Goal: Transaction & Acquisition: Purchase product/service

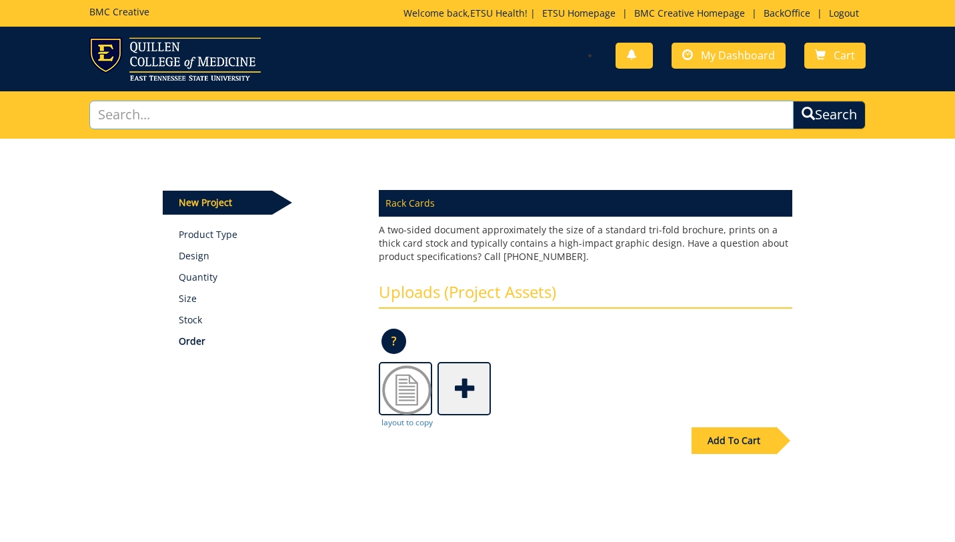
click at [327, 109] on input "text" at bounding box center [441, 115] width 704 height 29
type input "rack"
click at [193, 237] on link "Product Type" at bounding box center [269, 234] width 181 height 13
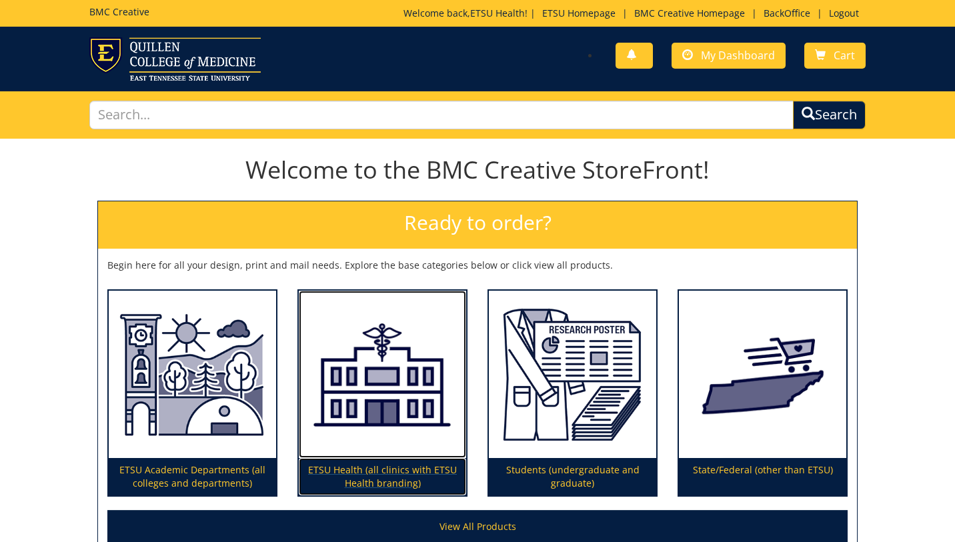
click at [387, 384] on img at bounding box center [382, 375] width 167 height 168
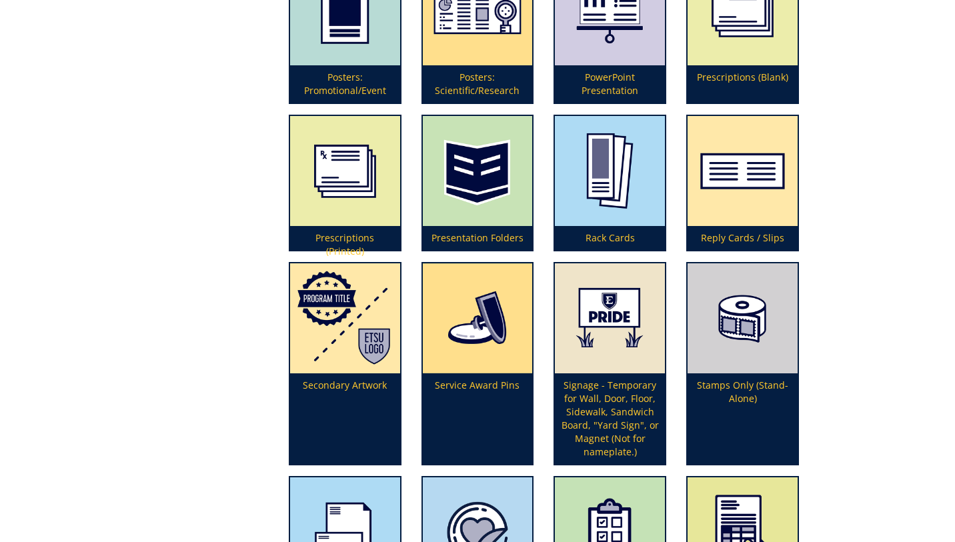
scroll to position [3129, 0]
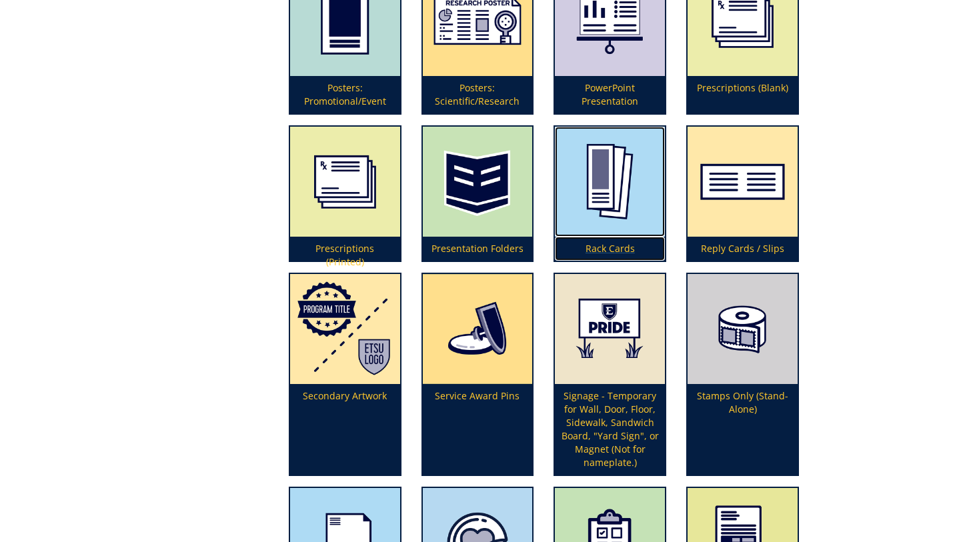
click at [601, 201] on img at bounding box center [610, 182] width 110 height 110
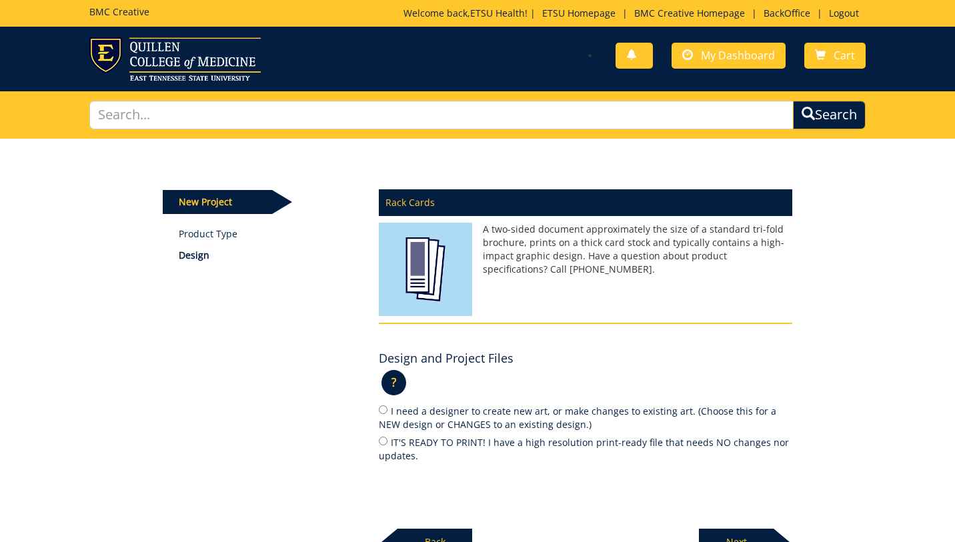
click at [428, 423] on label "I need a designer to create new art, or make changes to existing art. (Choose t…" at bounding box center [586, 418] width 414 height 28
click at [388, 414] on input "I need a designer to create new art, or make changes to existing art. (Choose t…" at bounding box center [383, 410] width 9 height 9
radio input "true"
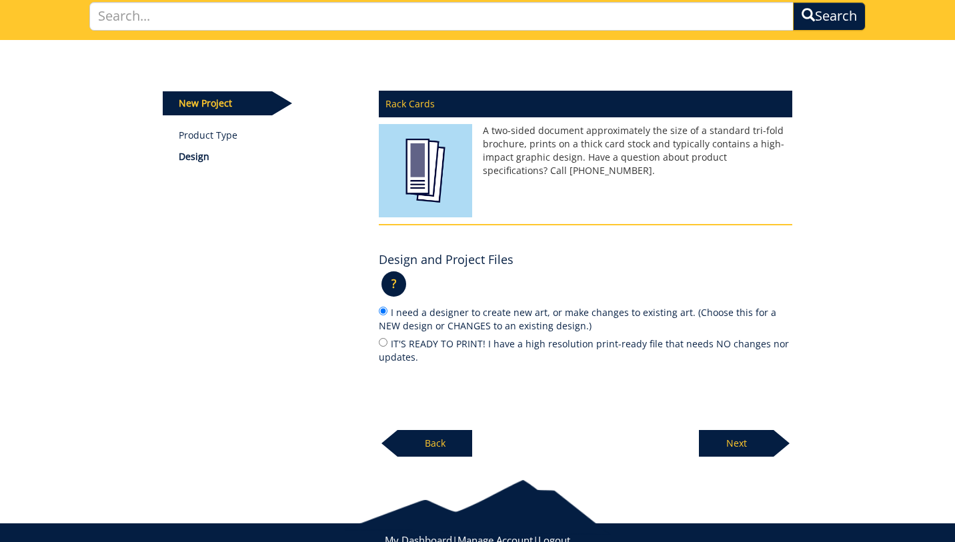
click at [731, 447] on p "Next" at bounding box center [736, 443] width 75 height 27
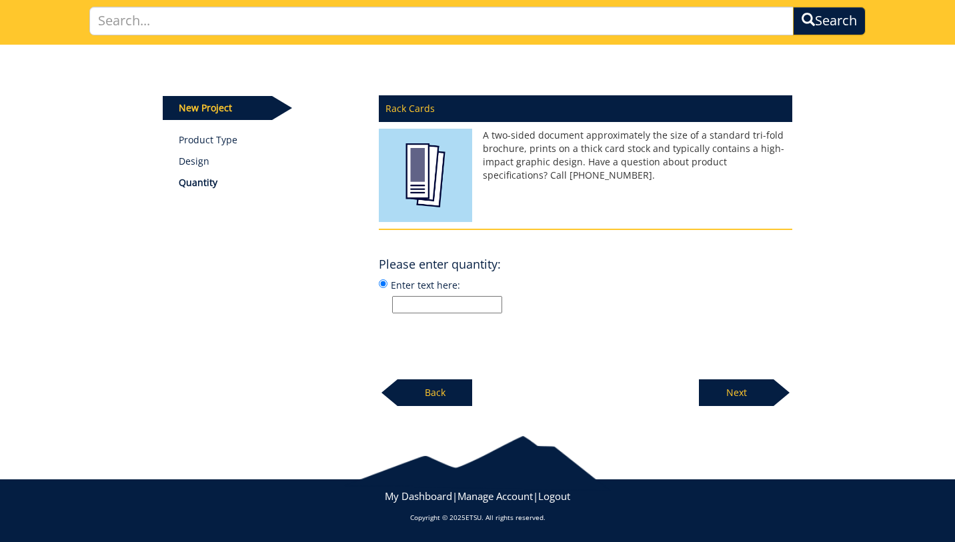
click at [446, 304] on input "Enter text here:" at bounding box center [447, 304] width 110 height 17
type input "250 each, 500 total"
click at [768, 396] on p "Next" at bounding box center [736, 393] width 75 height 27
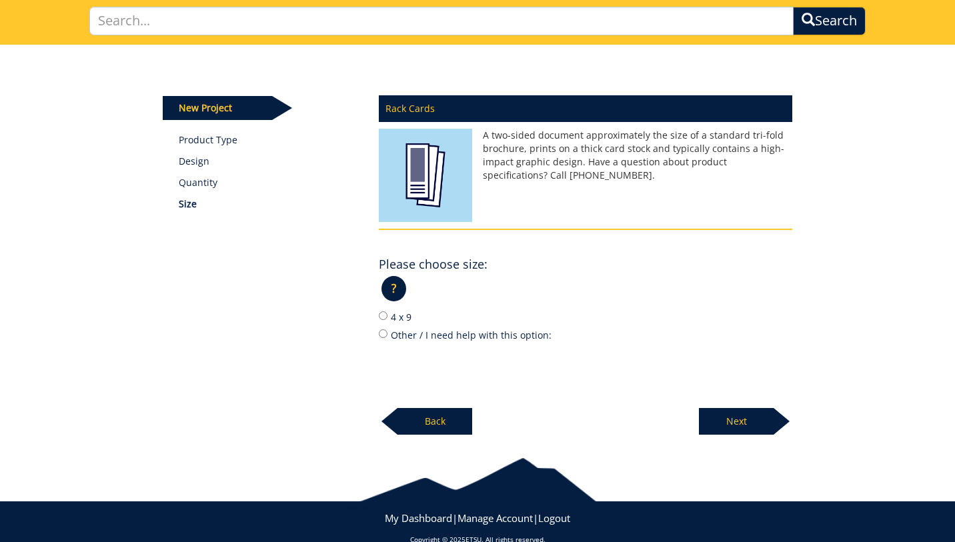
click at [409, 314] on label "4 x 9" at bounding box center [586, 317] width 414 height 15
click at [388, 314] on input "4 x 9" at bounding box center [383, 316] width 9 height 9
radio input "true"
click at [769, 430] on p "Next" at bounding box center [736, 421] width 75 height 27
click at [430, 316] on label "80# Matte Cover" at bounding box center [586, 317] width 414 height 15
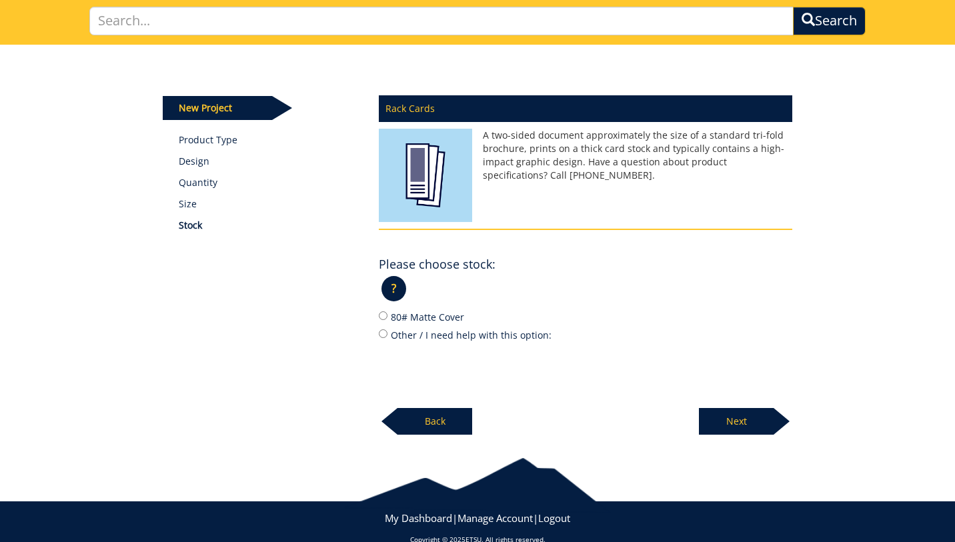
click at [388, 316] on input "80# Matte Cover" at bounding box center [383, 316] width 9 height 9
radio input "true"
click at [734, 421] on p "Next" at bounding box center [736, 421] width 75 height 27
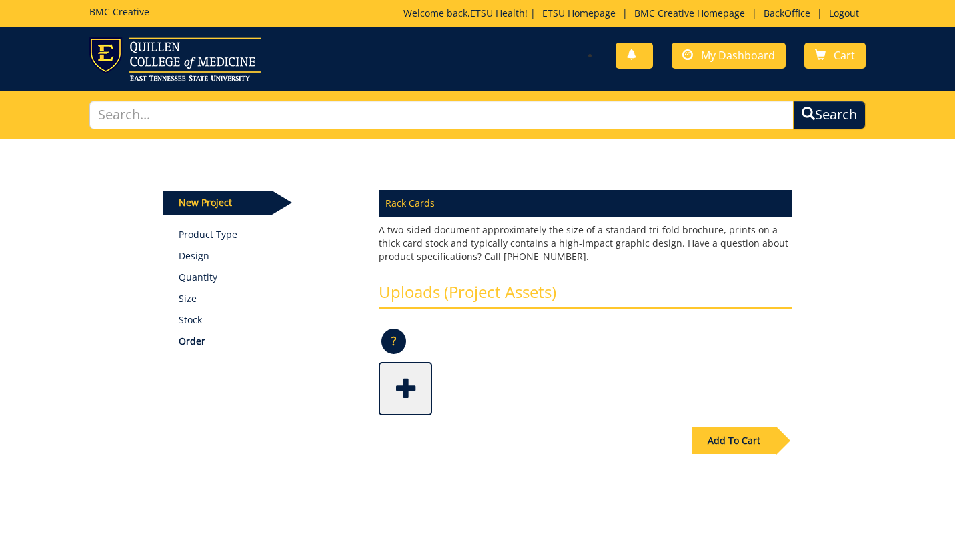
click at [408, 392] on span at bounding box center [406, 387] width 53 height 47
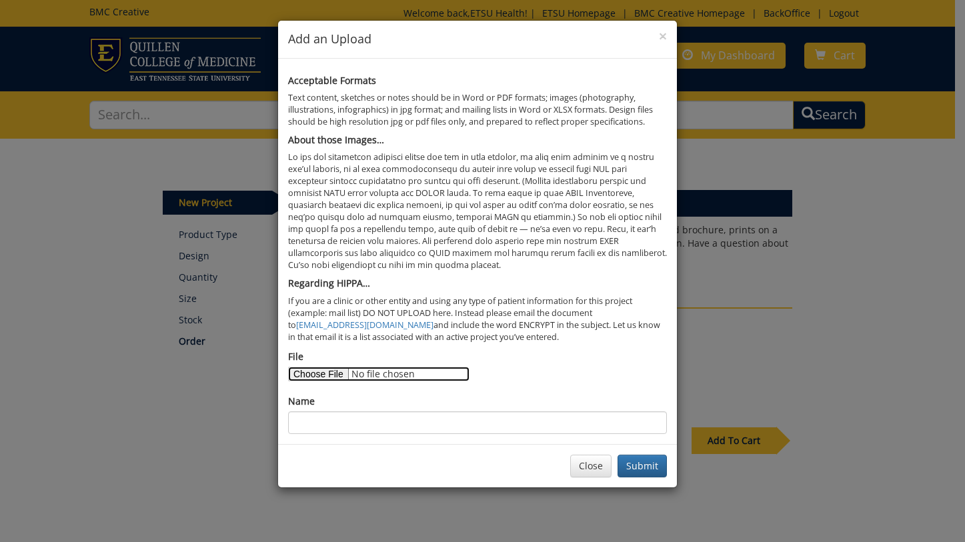
click at [324, 370] on input "File" at bounding box center [378, 374] width 181 height 15
type input "C:\fakepath\IMK rack card.pdf"
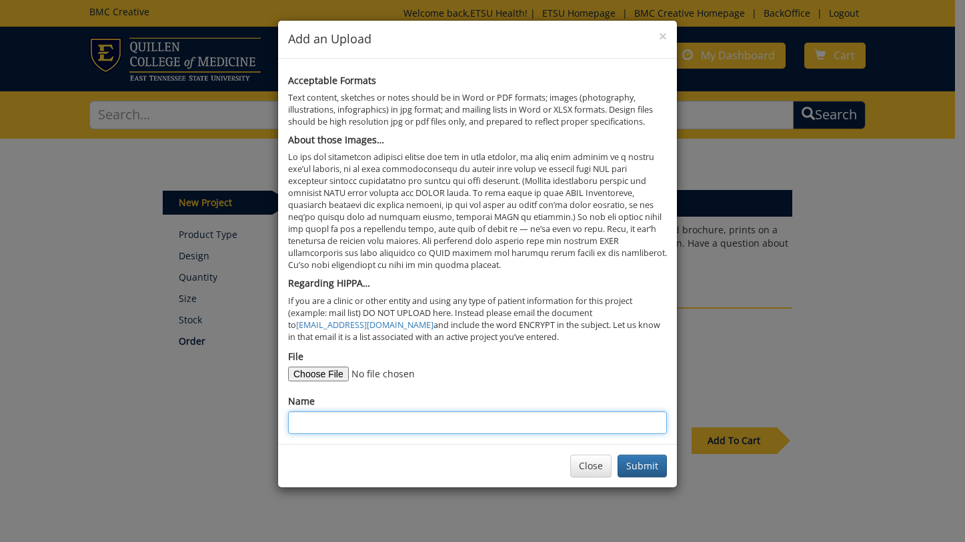
click at [436, 424] on input "Name" at bounding box center [477, 423] width 379 height 23
type input "IMK with updates"
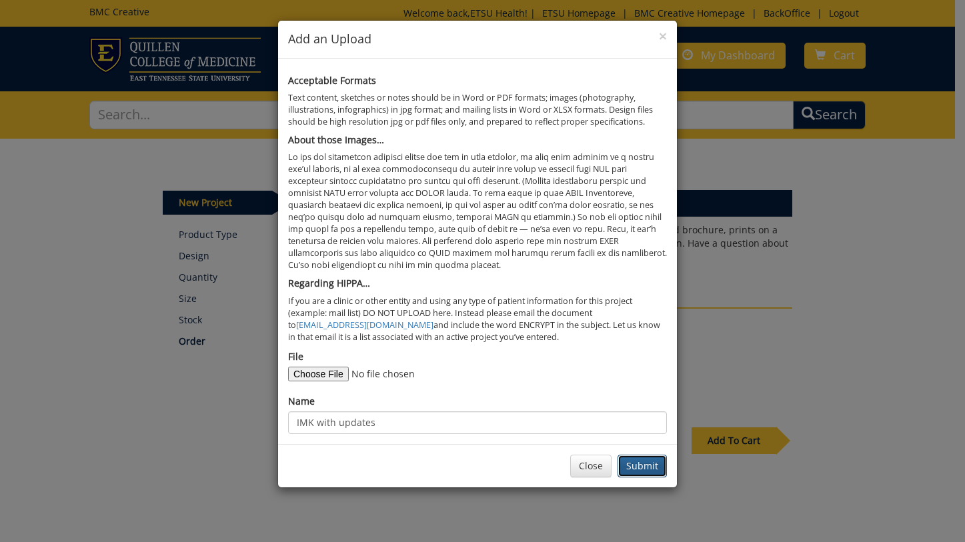
click at [635, 467] on button "Submit" at bounding box center [642, 466] width 49 height 23
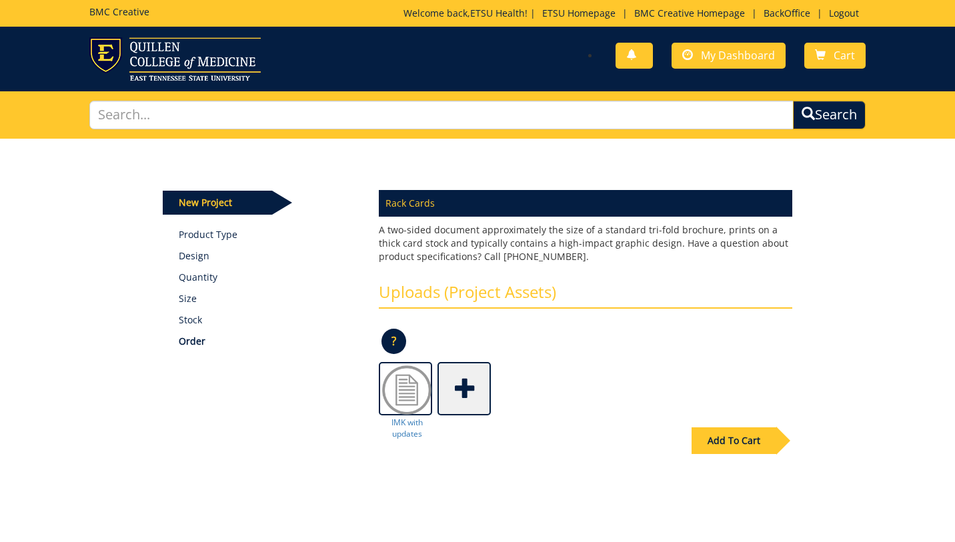
click at [457, 383] on span at bounding box center [465, 387] width 53 height 47
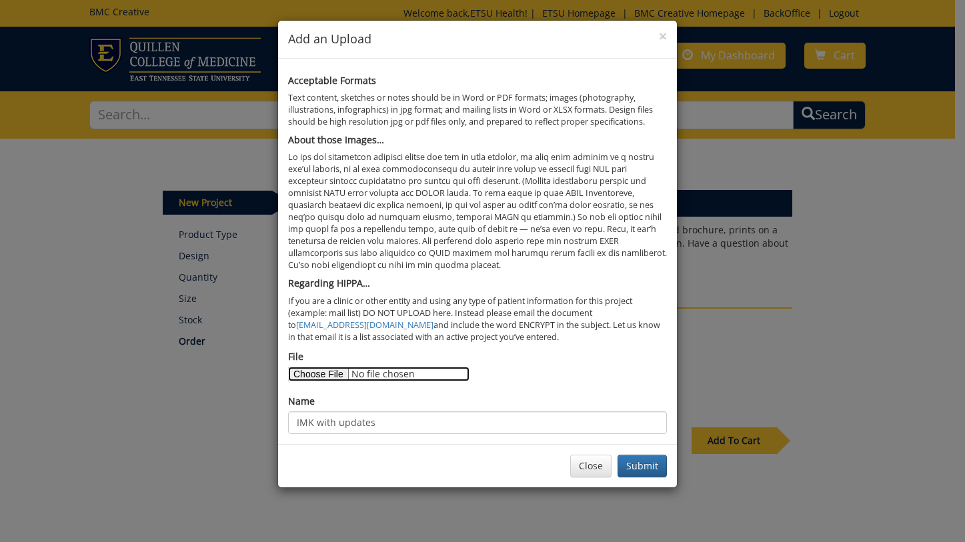
click at [324, 374] on input "File" at bounding box center [378, 374] width 181 height 15
type input "C:\fakepath\IM JC rack card.pdf"
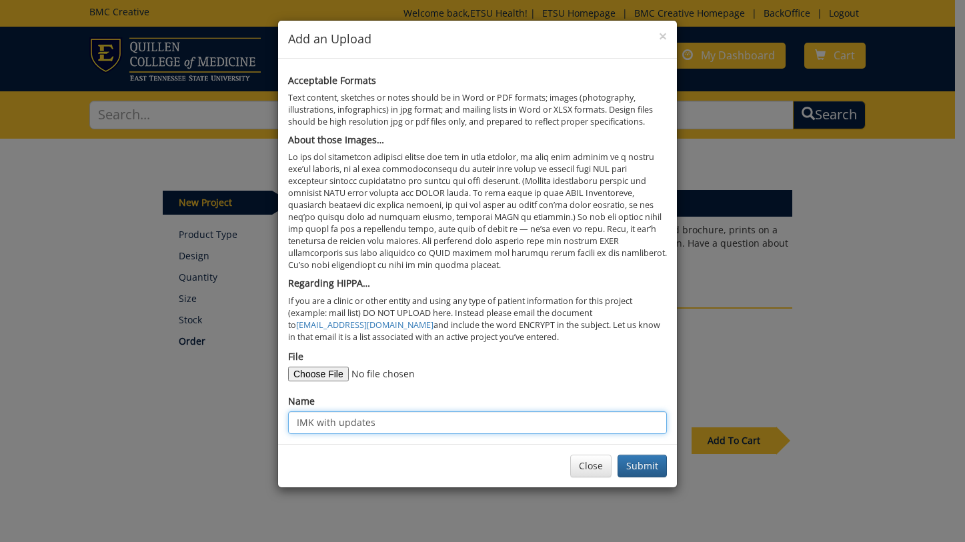
click at [395, 426] on input "IMK with updates" at bounding box center [477, 423] width 379 height 23
click at [309, 424] on input "IMK with updates" at bounding box center [477, 423] width 379 height 23
type input "IMJC with updates"
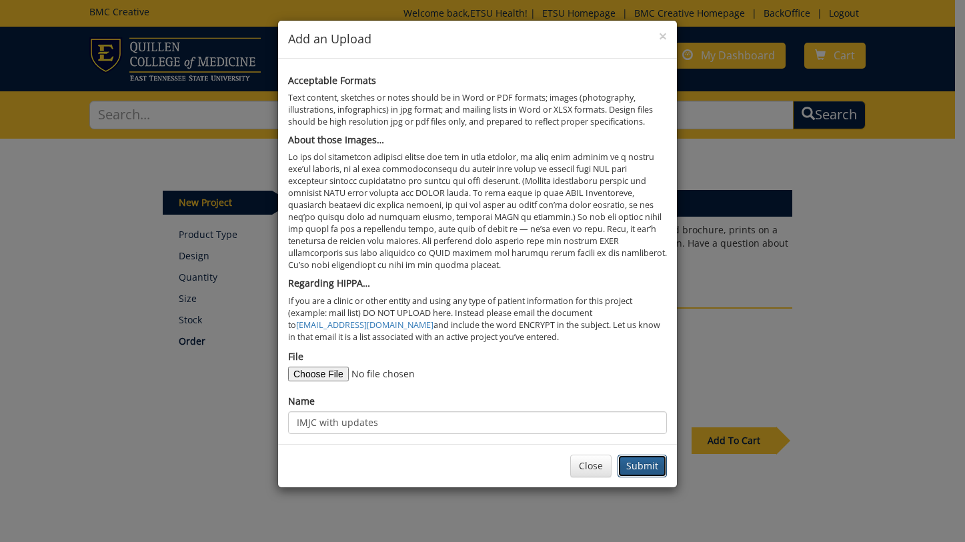
click at [645, 462] on button "Submit" at bounding box center [642, 466] width 49 height 23
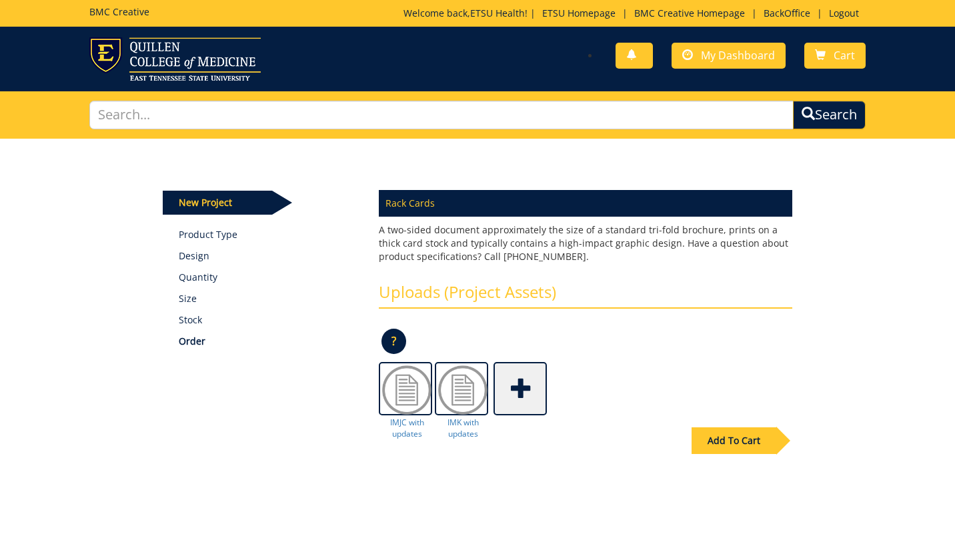
click at [733, 442] on div "Add To Cart" at bounding box center [734, 441] width 85 height 27
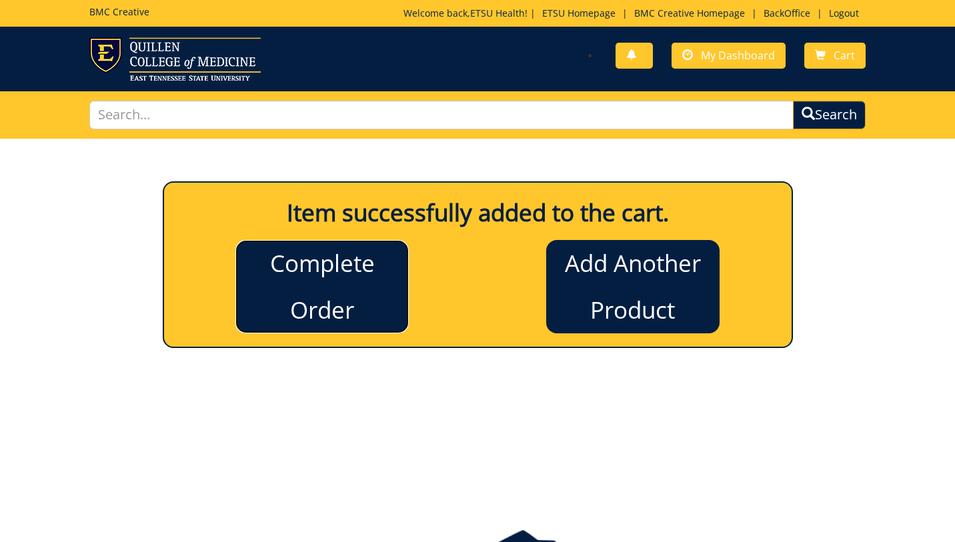
click at [327, 284] on link "Complete Order" at bounding box center [322, 286] width 173 height 93
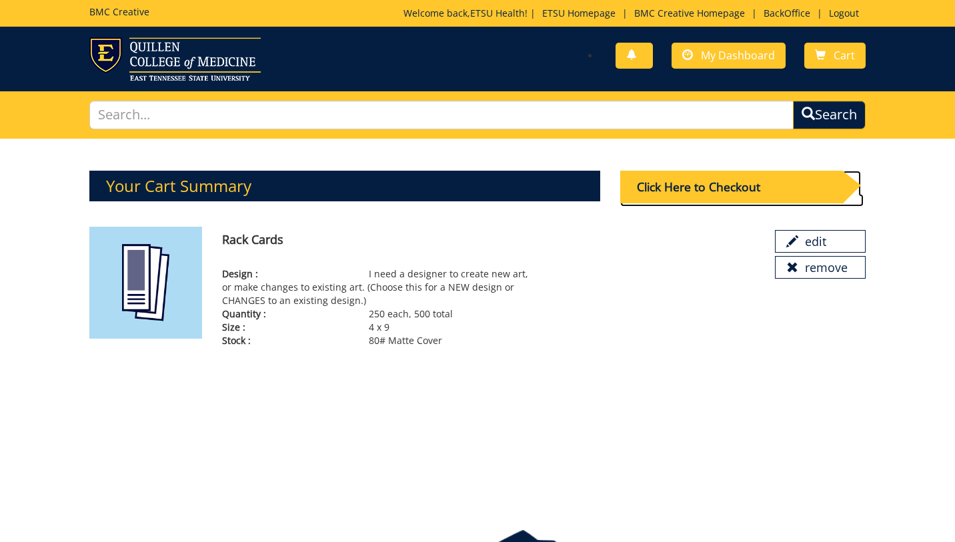
click at [759, 190] on div "Click Here to Checkout" at bounding box center [731, 187] width 222 height 33
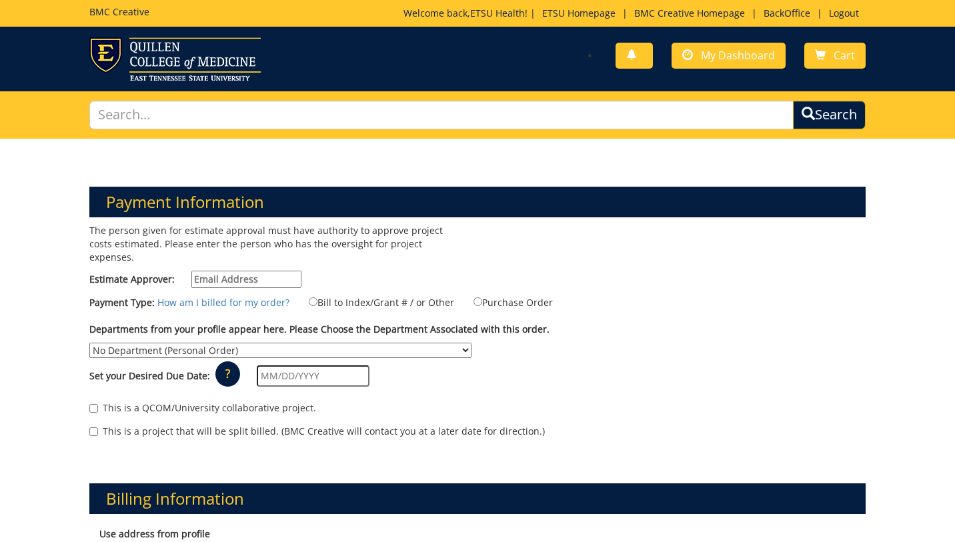
click at [234, 271] on input "Estimate Approver:" at bounding box center [246, 279] width 110 height 17
type input "[EMAIL_ADDRESS][DOMAIN_NAME]"
click at [338, 297] on div "Payment Type: How am I billed for my order? Bill to Index/Grant # / or Other" at bounding box center [477, 305] width 796 height 21
click at [326, 295] on label "Bill to Index/Grant # / or Other" at bounding box center [373, 302] width 162 height 15
click at [318, 298] on input "Bill to Index/Grant # / or Other" at bounding box center [313, 302] width 9 height 9
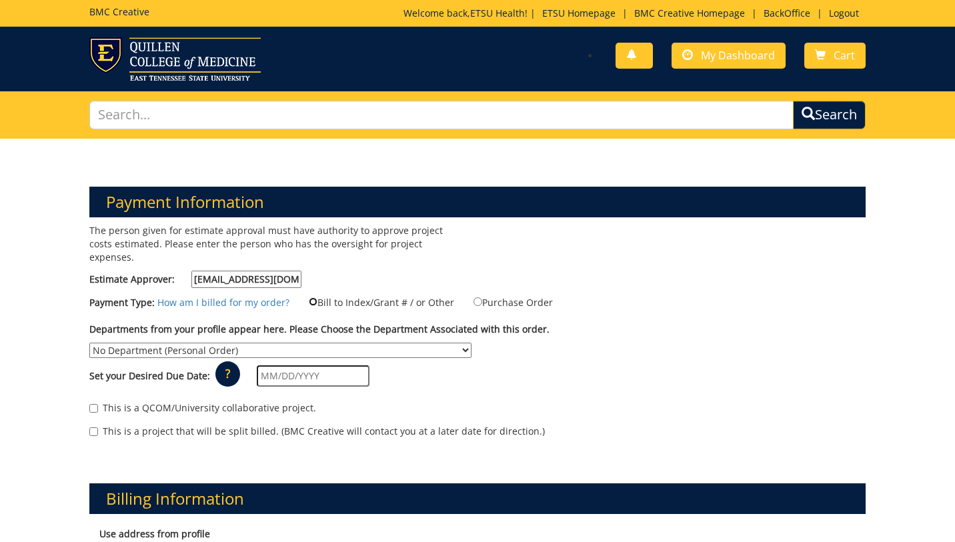
radio input "true"
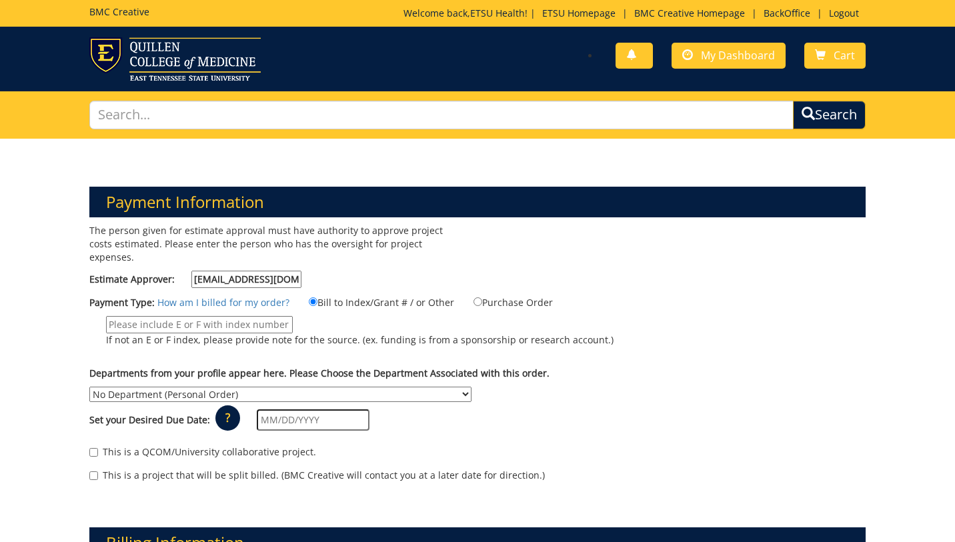
click at [230, 316] on input "If not an E or F index, please provide note for the source. (ex. funding is fro…" at bounding box center [199, 324] width 187 height 17
type input "MEAC"
click at [387, 387] on select "No Department (Personal Order) Academic Affairs COM Anatomy and Cell Biology Bi…" at bounding box center [280, 394] width 382 height 15
select select "215"
click at [89, 387] on select "No Department (Personal Order) Academic Affairs COM Anatomy and Cell Biology Bi…" at bounding box center [280, 394] width 382 height 15
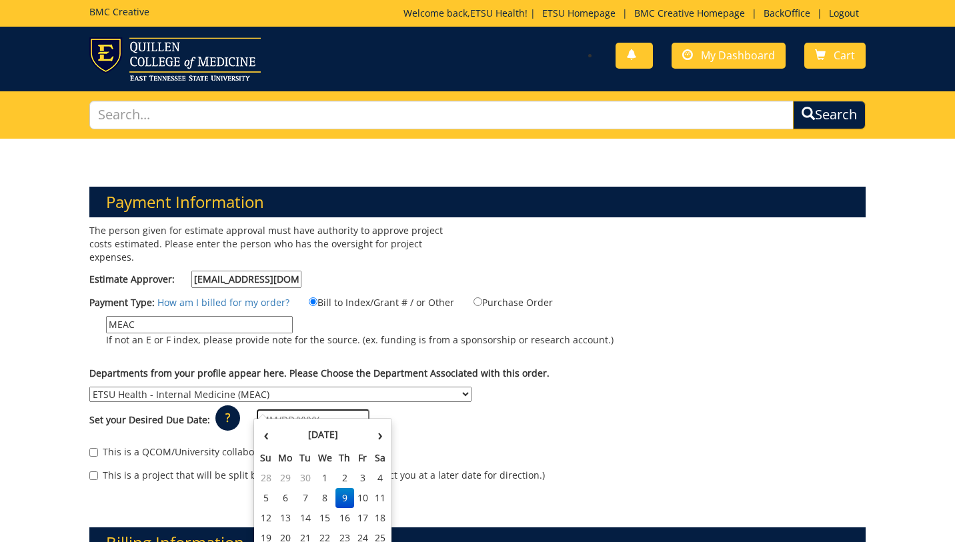
click at [316, 410] on input "text" at bounding box center [313, 420] width 113 height 21
click at [360, 519] on td "17" at bounding box center [363, 518] width 18 height 20
type input "[DATE]"
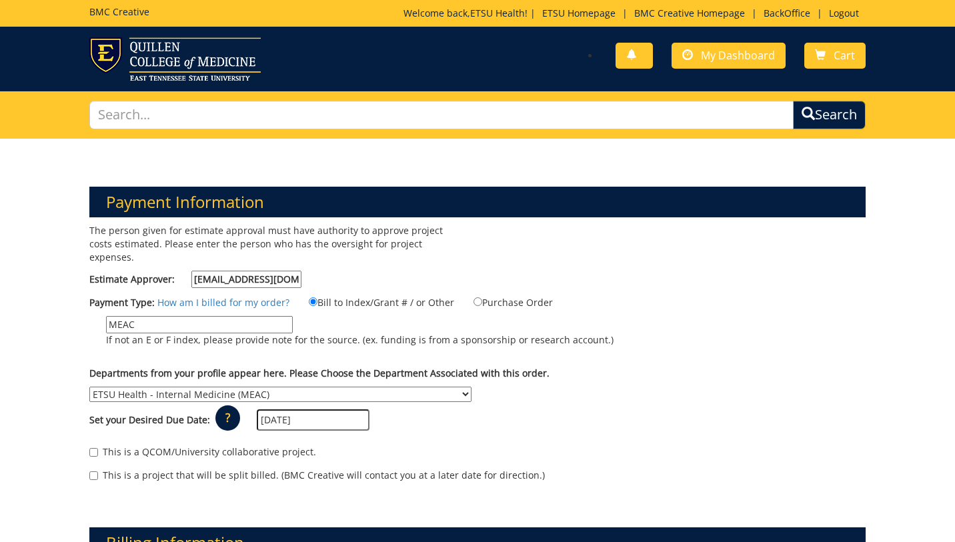
click at [406, 472] on div "This is a project that will be split billed. (BMC Creative will contact you at …" at bounding box center [477, 479] width 776 height 20
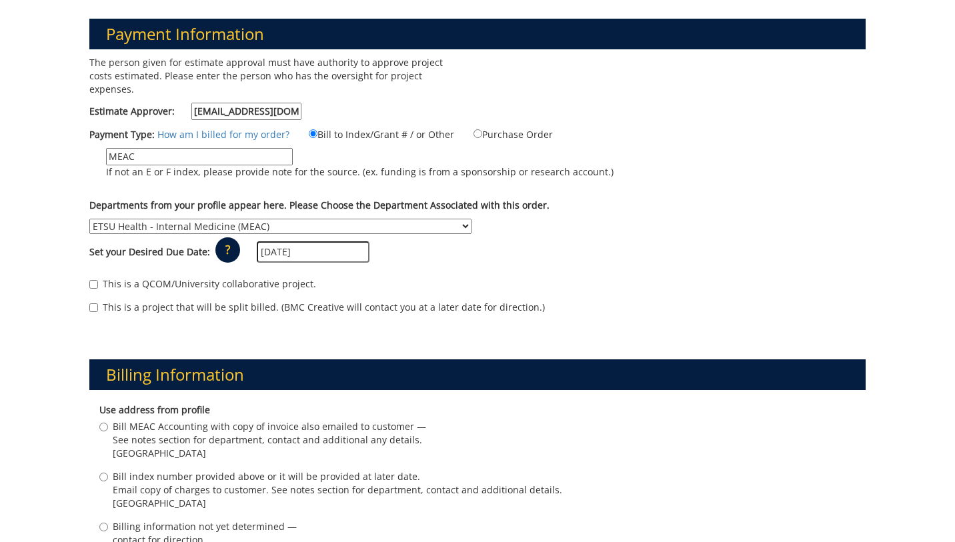
scroll to position [177, 0]
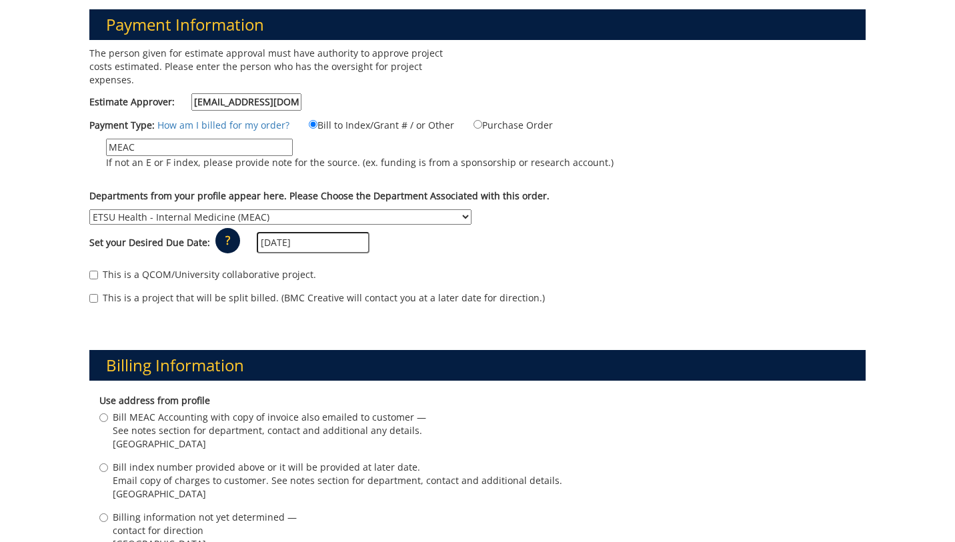
click at [181, 411] on span "Bill MEAC Accounting with copy of invoice also emailed to customer —" at bounding box center [270, 417] width 314 height 13
click at [108, 414] on input "Bill MEAC Accounting with copy of invoice also emailed to customer — See notes …" at bounding box center [103, 418] width 9 height 9
radio input "true"
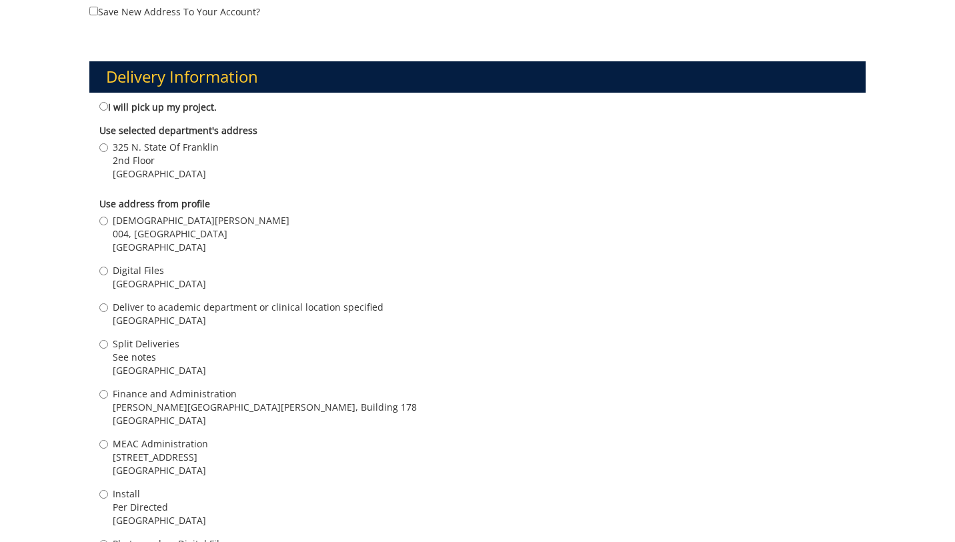
scroll to position [950, 0]
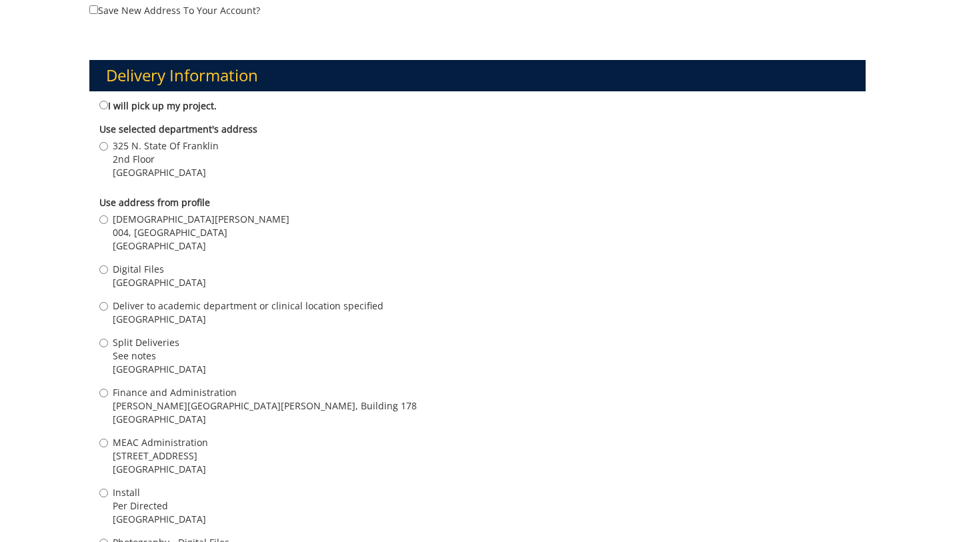
click at [127, 226] on span "004, [GEOGRAPHIC_DATA]" at bounding box center [201, 232] width 177 height 13
click at [108, 220] on input "Kristen Early 004, Ground Floor, Building 2, VA Campus Johnson City , TN 37601" at bounding box center [103, 220] width 9 height 9
radio input "true"
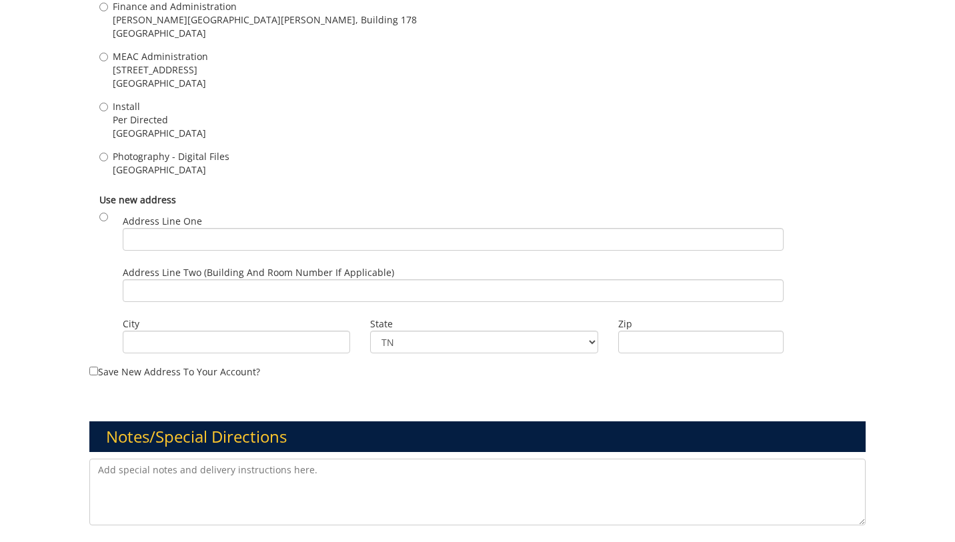
scroll to position [1416, 0]
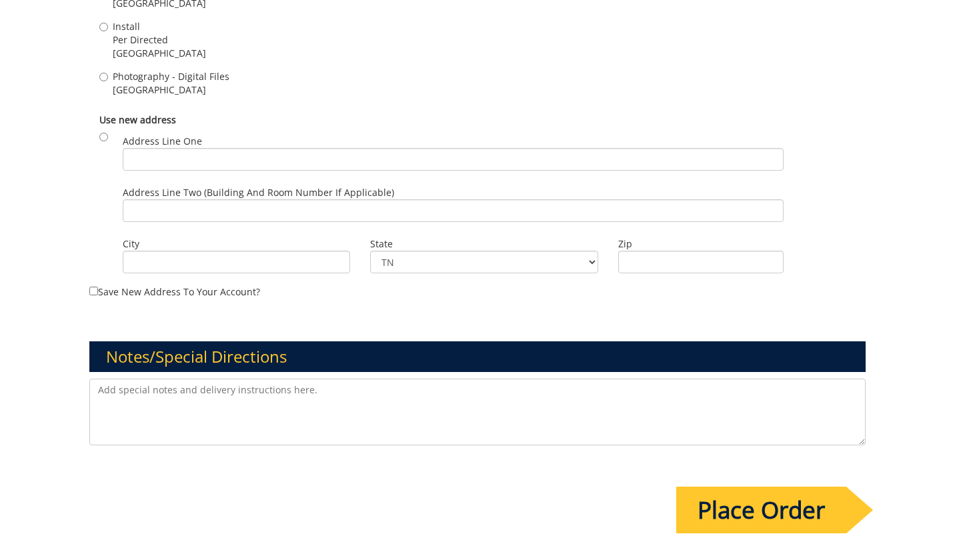
click at [769, 510] on input "Place Order" at bounding box center [762, 510] width 170 height 47
